Goal: Task Accomplishment & Management: Use online tool/utility

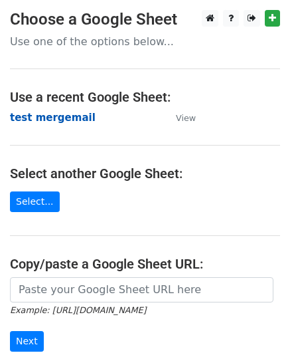
click at [49, 120] on strong "test mergemail" at bounding box center [53, 118] width 86 height 12
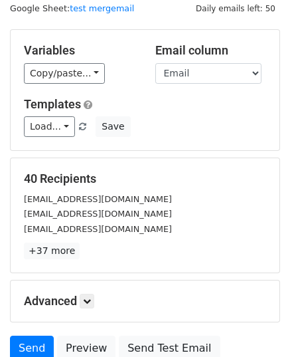
scroll to position [104, 0]
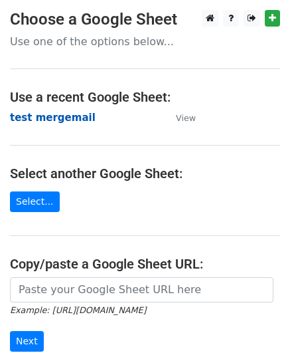
click at [59, 119] on strong "test mergemail" at bounding box center [53, 118] width 86 height 12
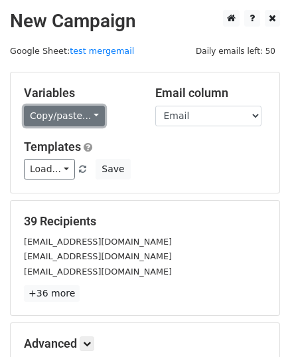
click at [79, 118] on link "Copy/paste..." at bounding box center [64, 116] width 81 height 21
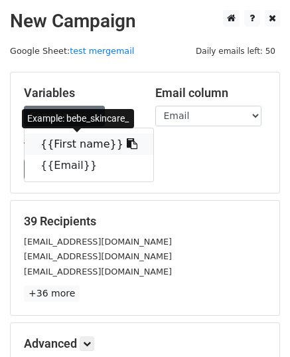
click at [72, 144] on link "{{First name}}" at bounding box center [89, 144] width 129 height 21
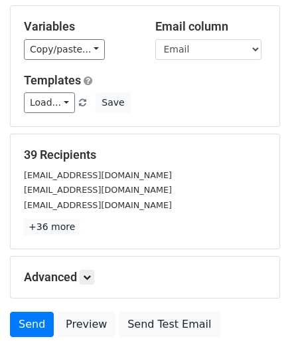
scroll to position [157, 0]
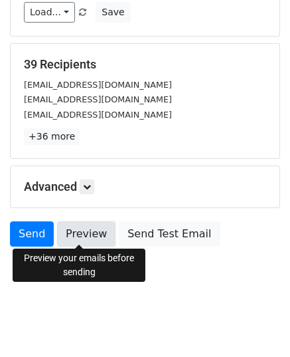
click at [88, 239] on link "Preview" at bounding box center [86, 233] width 58 height 25
click at [83, 239] on link "Preview" at bounding box center [86, 233] width 58 height 25
click at [94, 232] on link "Preview" at bounding box center [86, 233] width 58 height 25
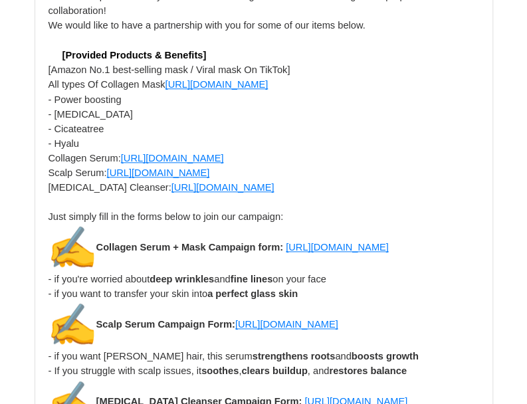
scroll to position [199, 0]
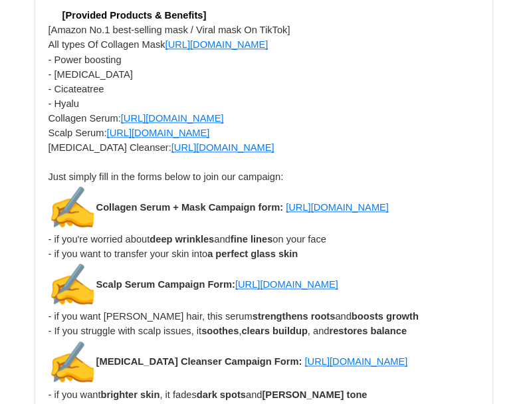
scroll to position [199, 0]
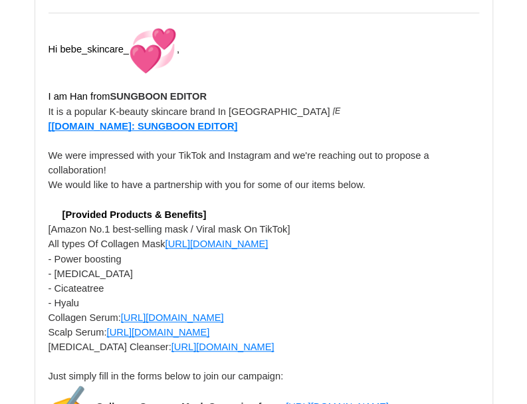
click at [52, 218] on span "​ [Embedded images will show up in this email but aren't enabled in previews]" at bounding box center [54, 212] width 11 height 11
click at [57, 216] on span "​ [Embedded images will show up in this email but aren't enabled in previews]" at bounding box center [54, 212] width 11 height 11
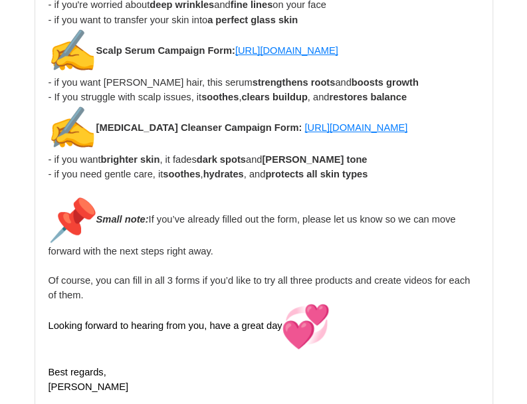
scroll to position [1728, 0]
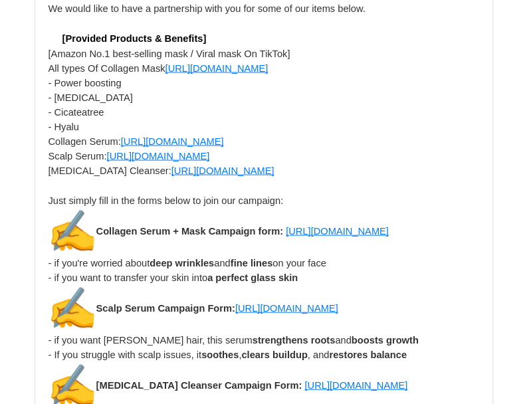
scroll to position [2658, 0]
